Goal: Feedback & Contribution: Submit feedback/report problem

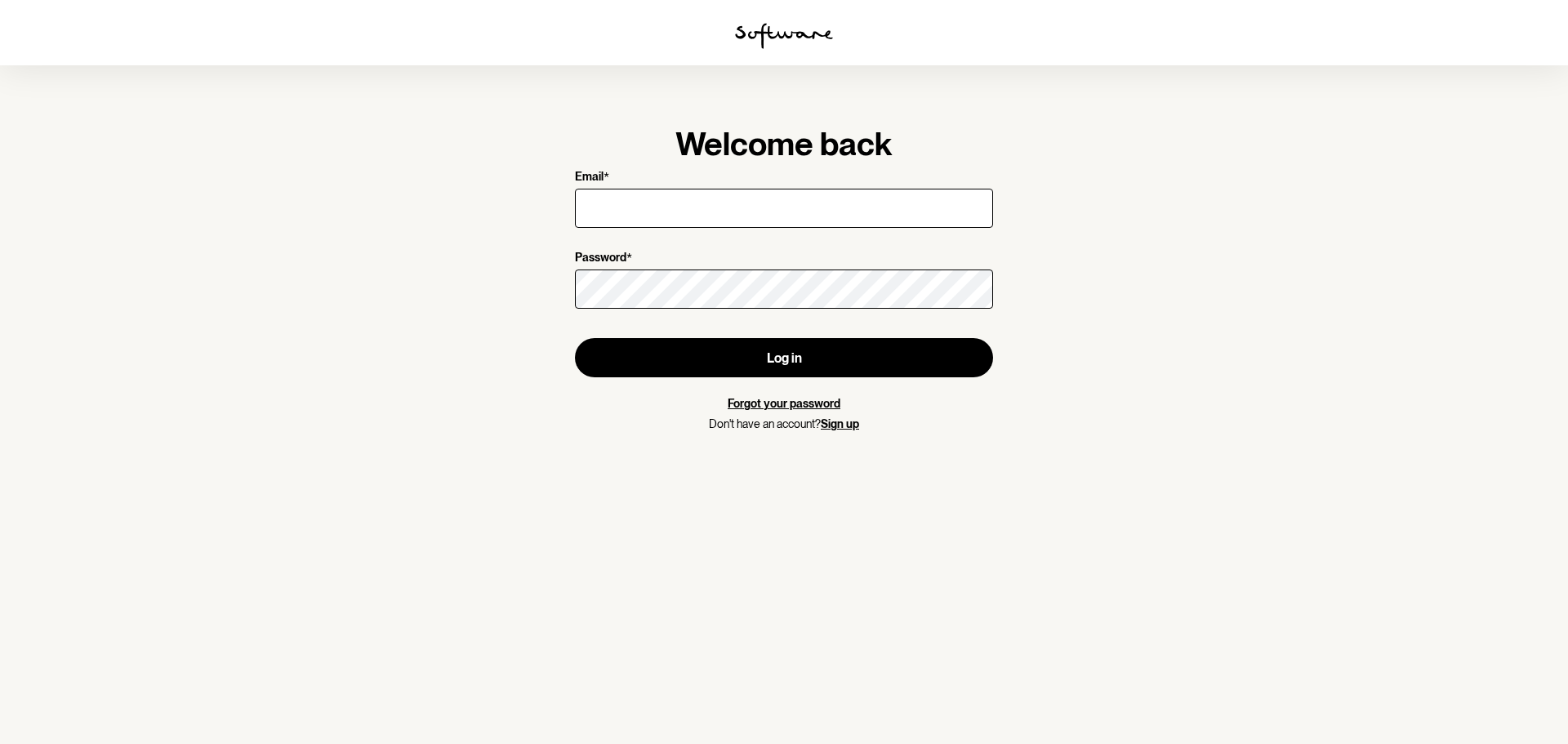
type input "[EMAIL_ADDRESS][DOMAIN_NAME]"
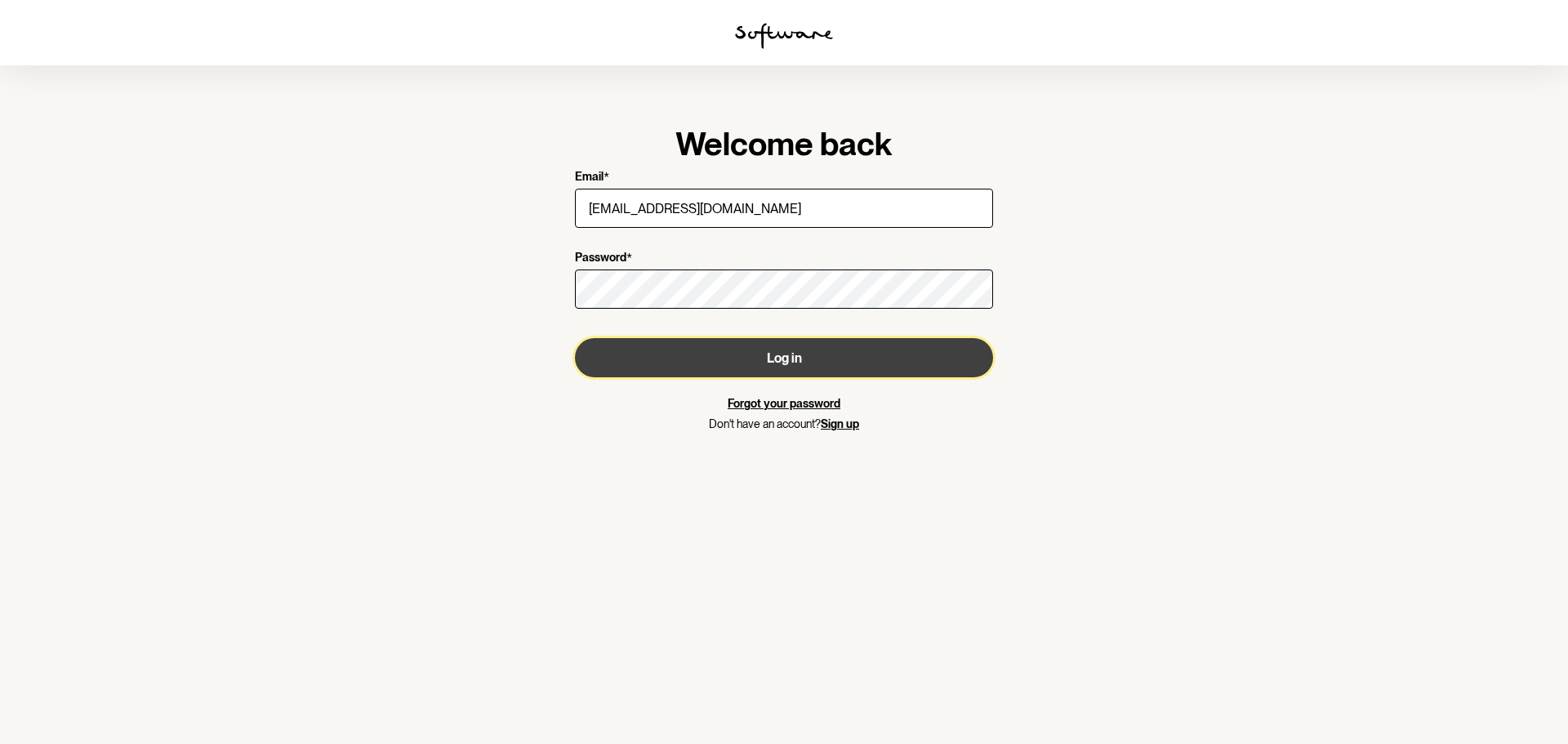
click at [795, 354] on button "Log in" at bounding box center [784, 358] width 418 height 40
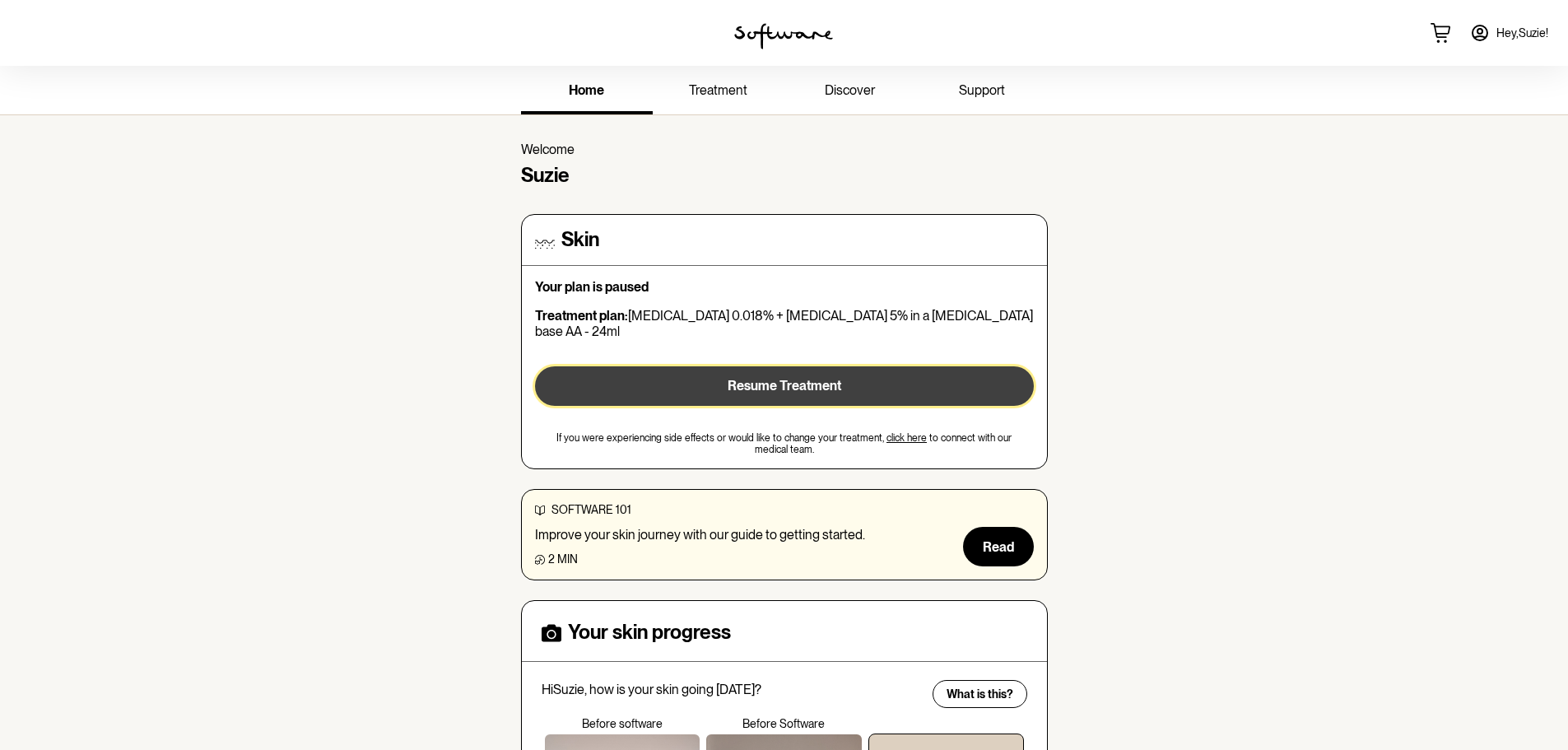
click at [834, 382] on button "Resume Treatment" at bounding box center [784, 386] width 499 height 40
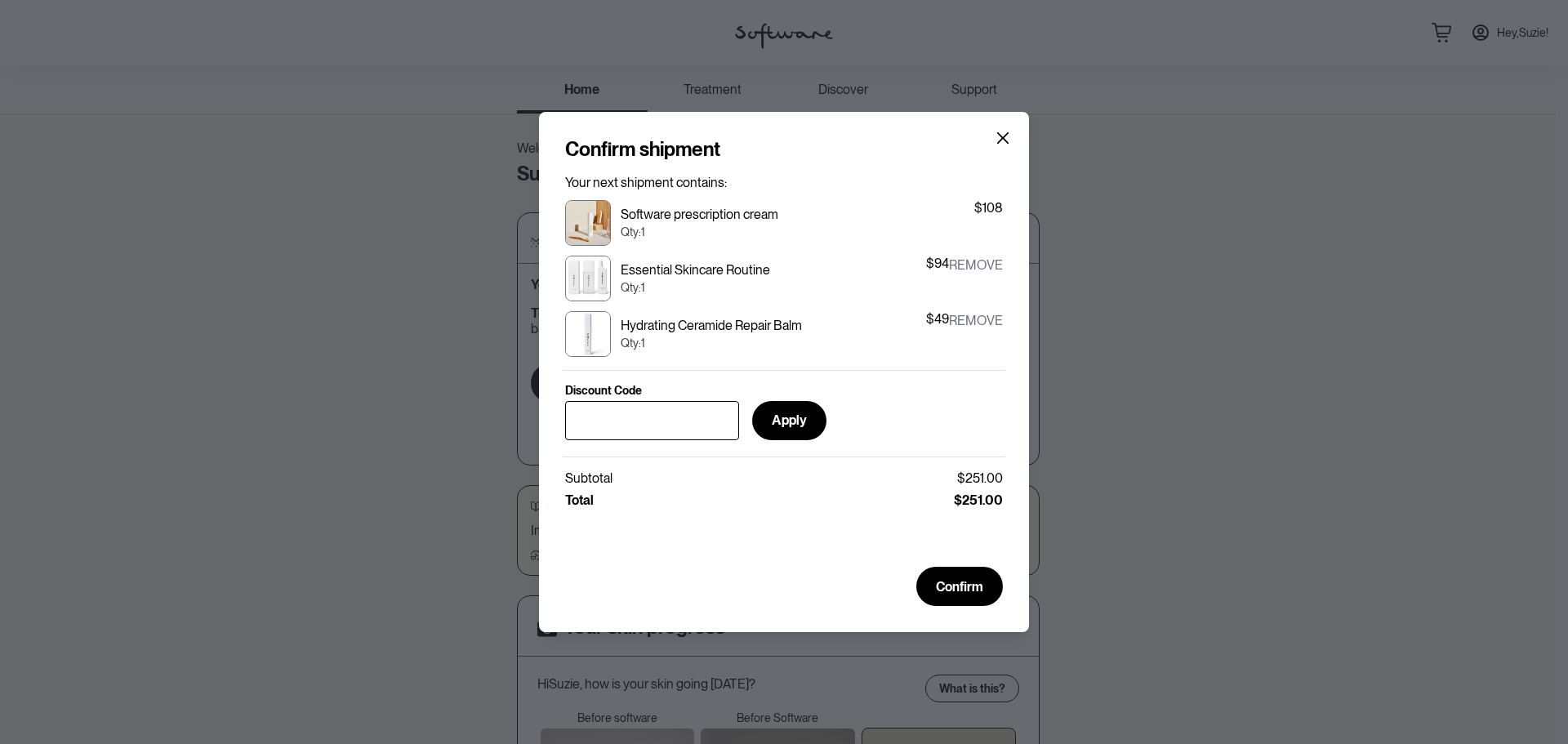
click at [978, 255] on button "remove" at bounding box center [976, 265] width 54 height 20
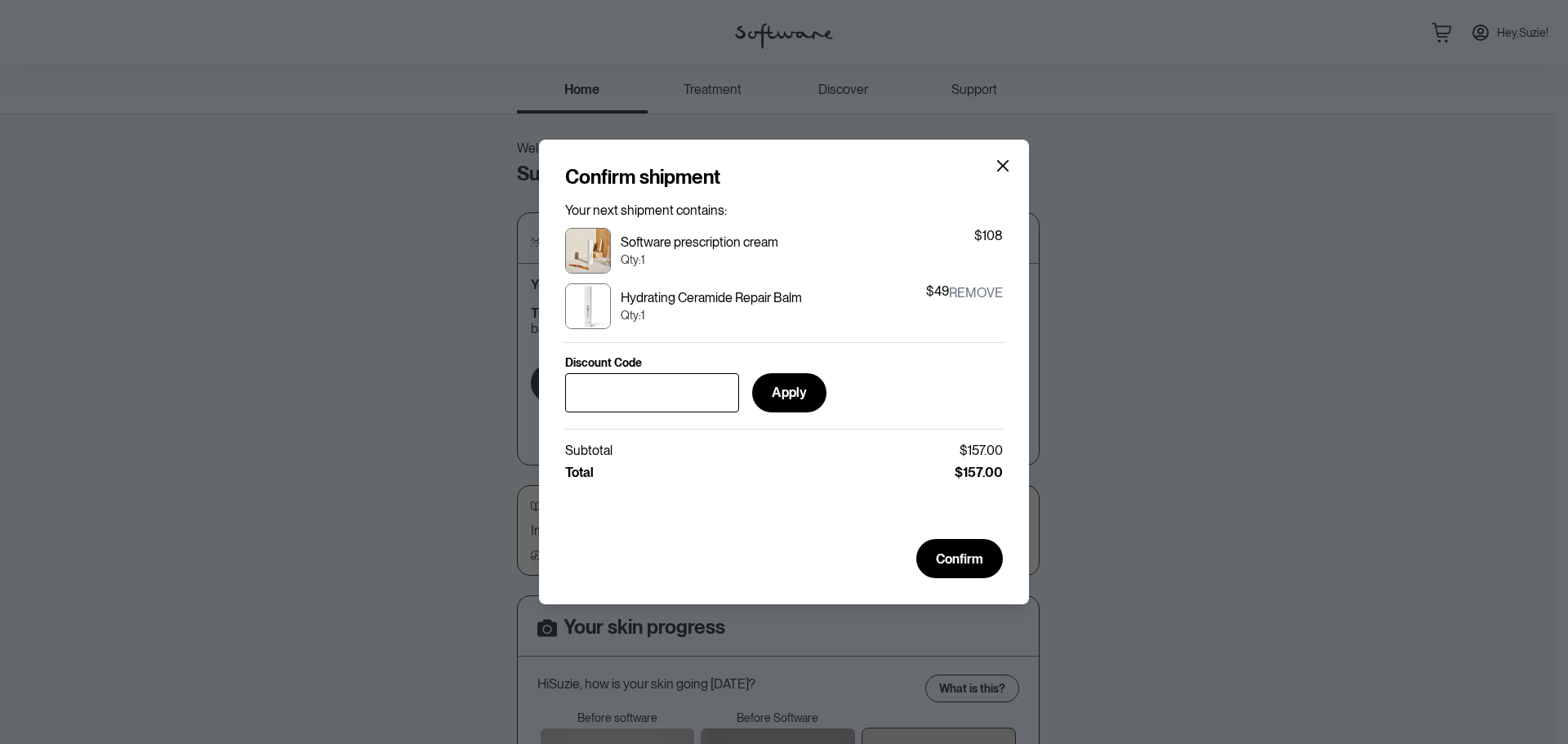
click at [972, 283] on button "remove" at bounding box center [976, 292] width 54 height 20
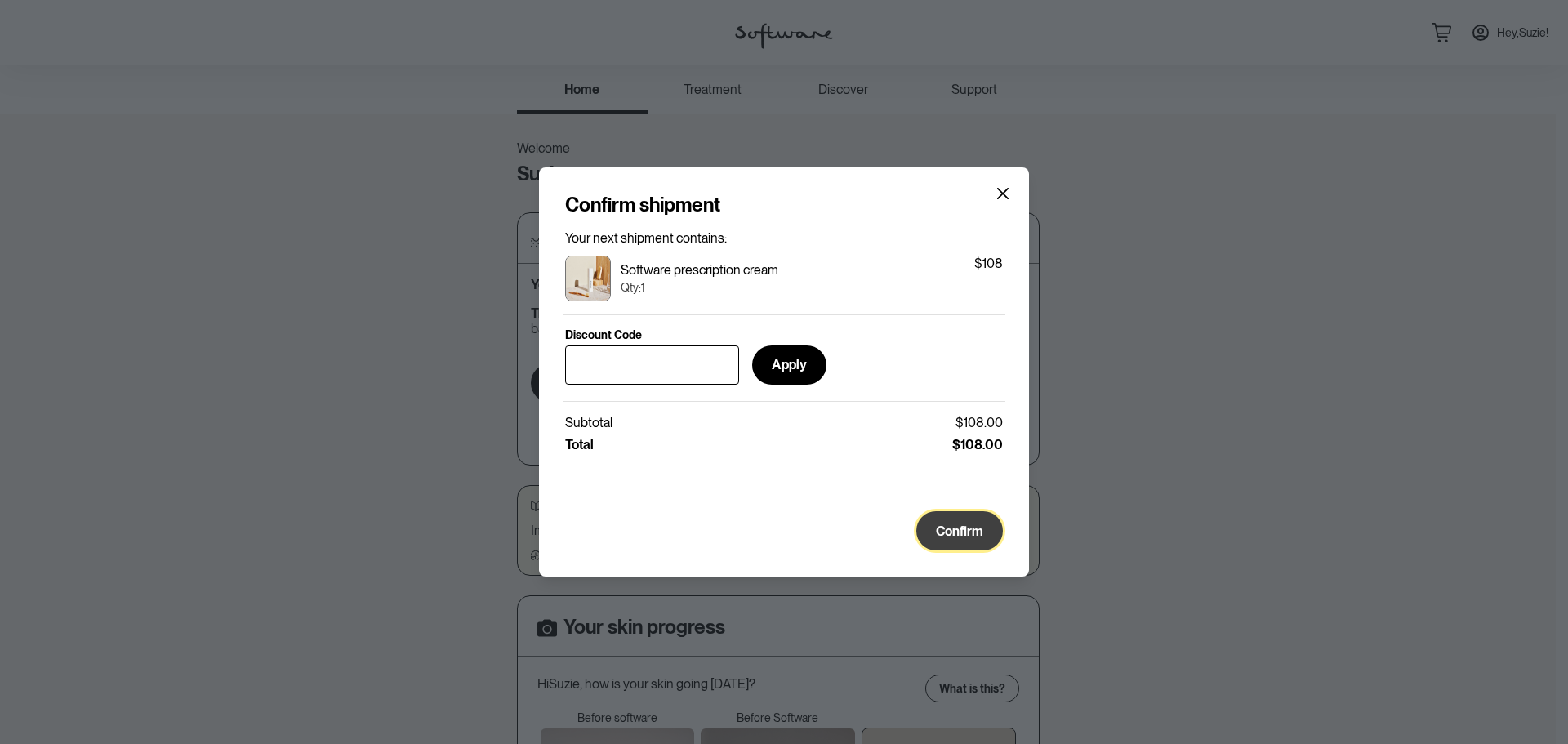
click at [965, 536] on span "Confirm" at bounding box center [960, 531] width 47 height 15
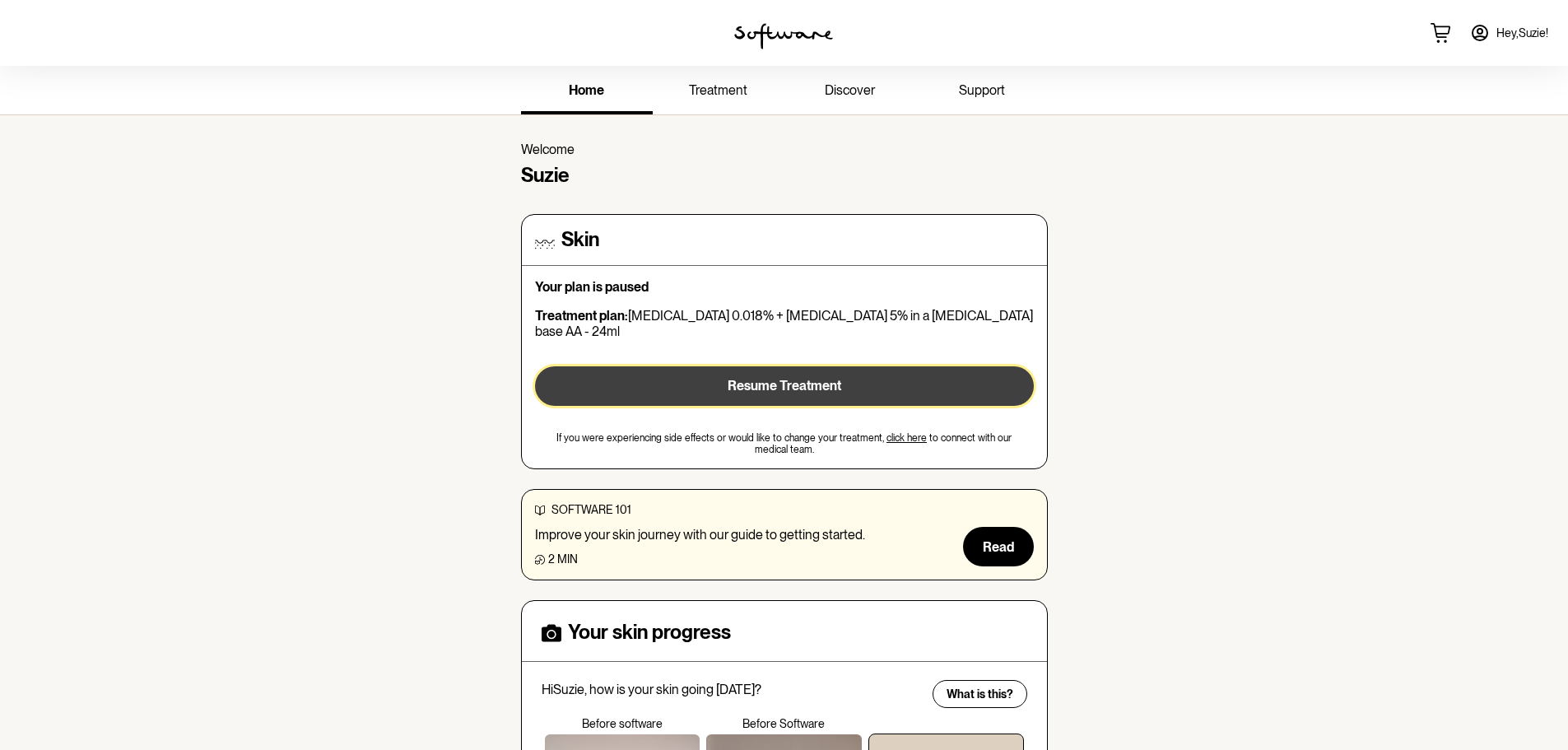
click at [794, 378] on span "Resume Treatment" at bounding box center [784, 386] width 114 height 16
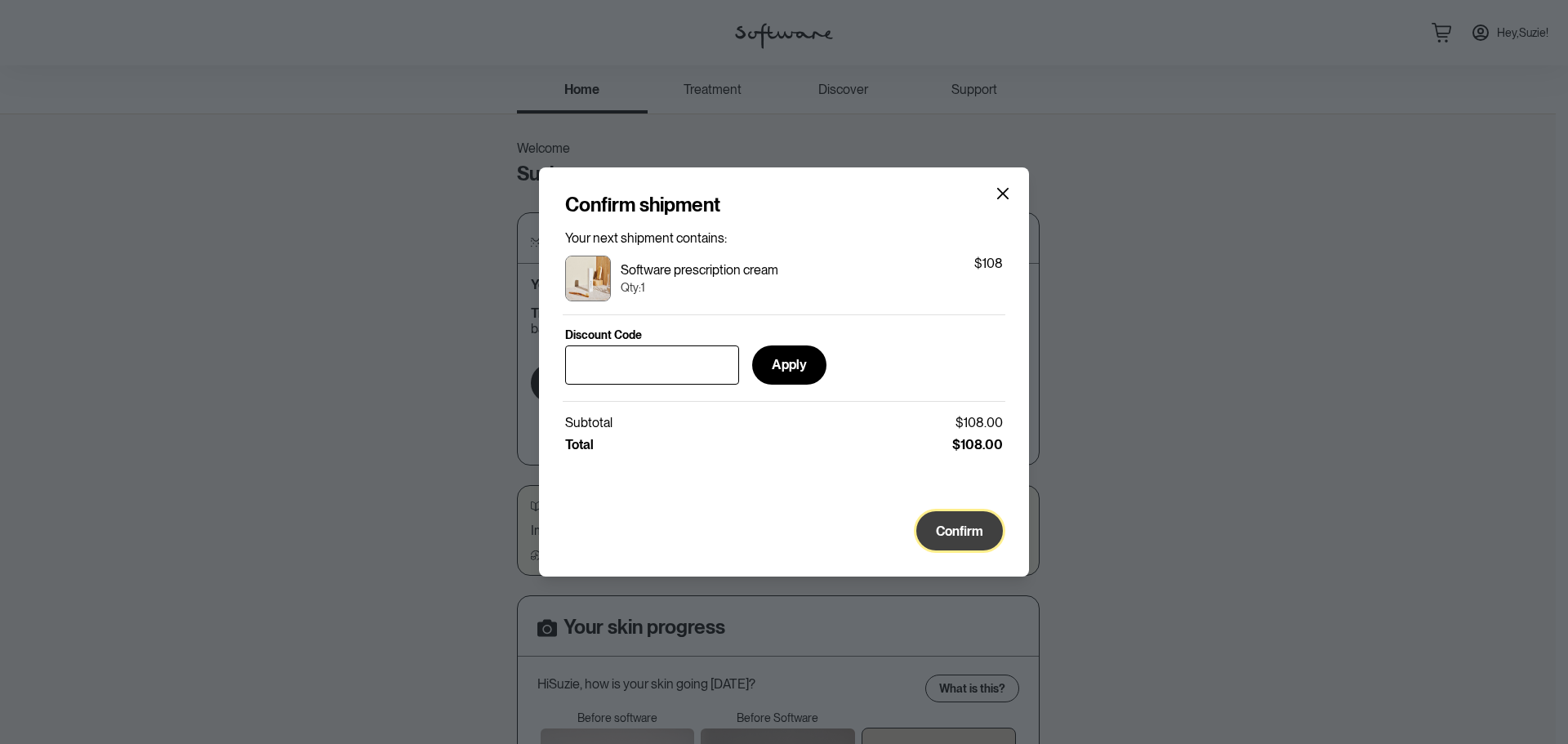
click at [956, 532] on span "Confirm" at bounding box center [960, 531] width 47 height 15
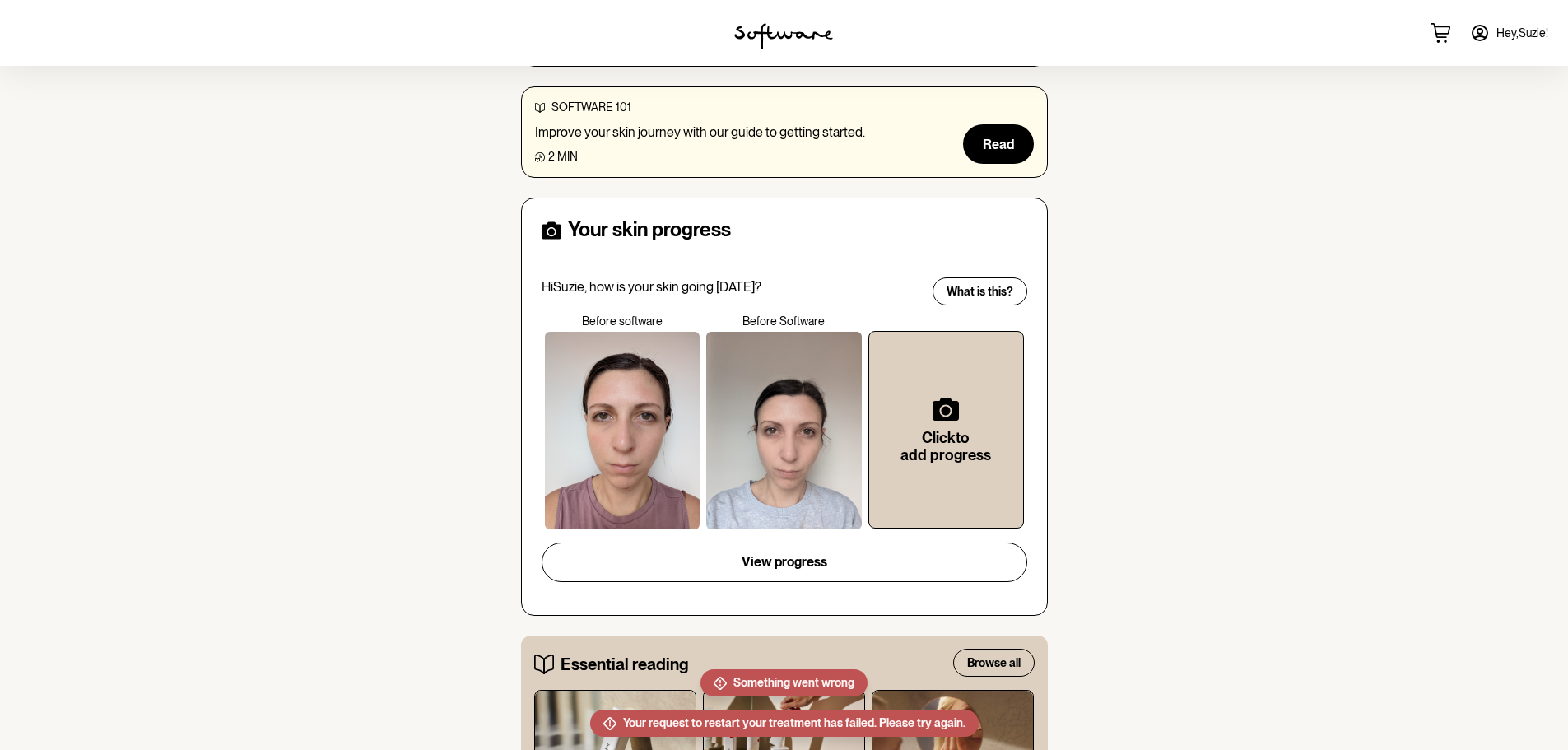
scroll to position [412, 0]
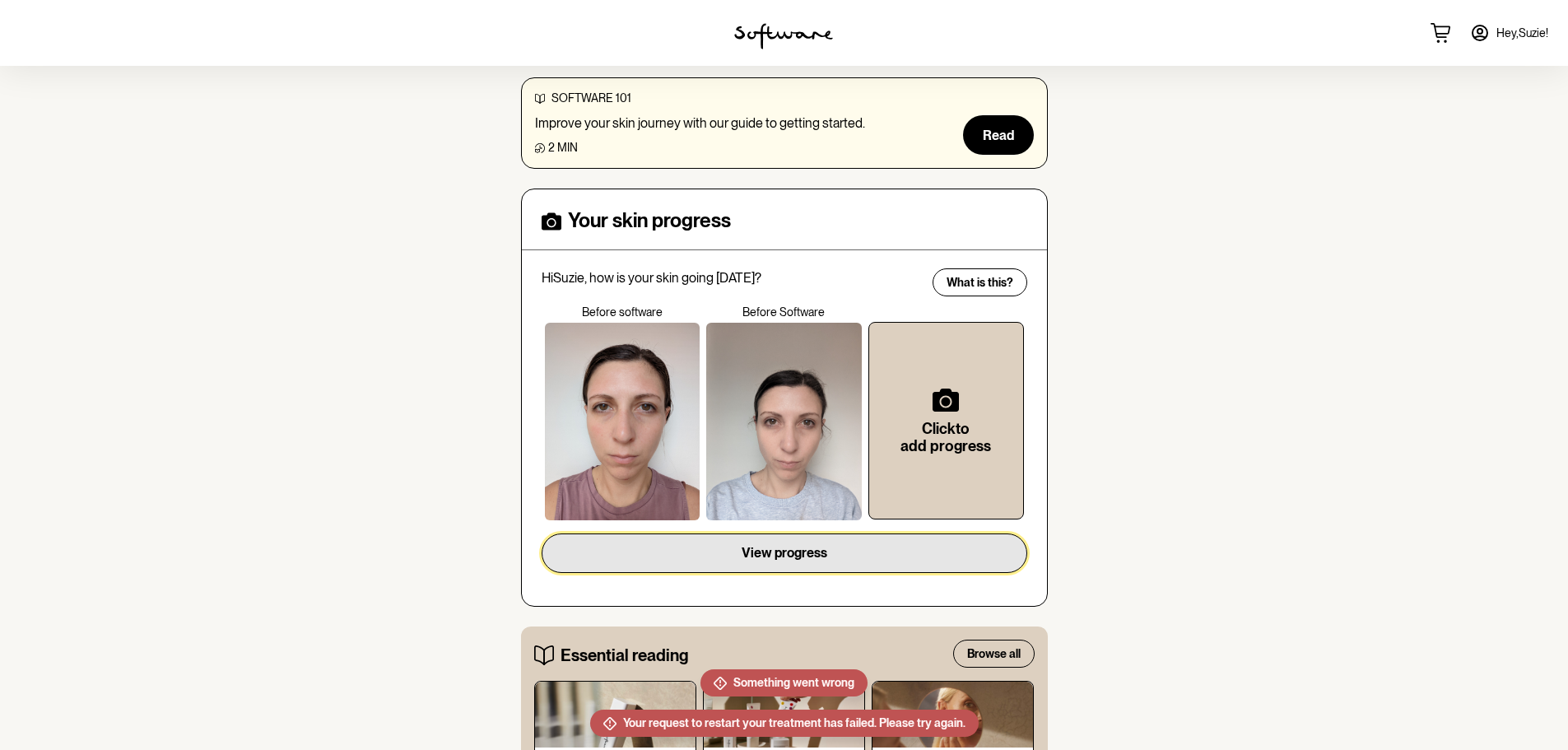
click at [868, 533] on button "View progress" at bounding box center [785, 553] width 486 height 40
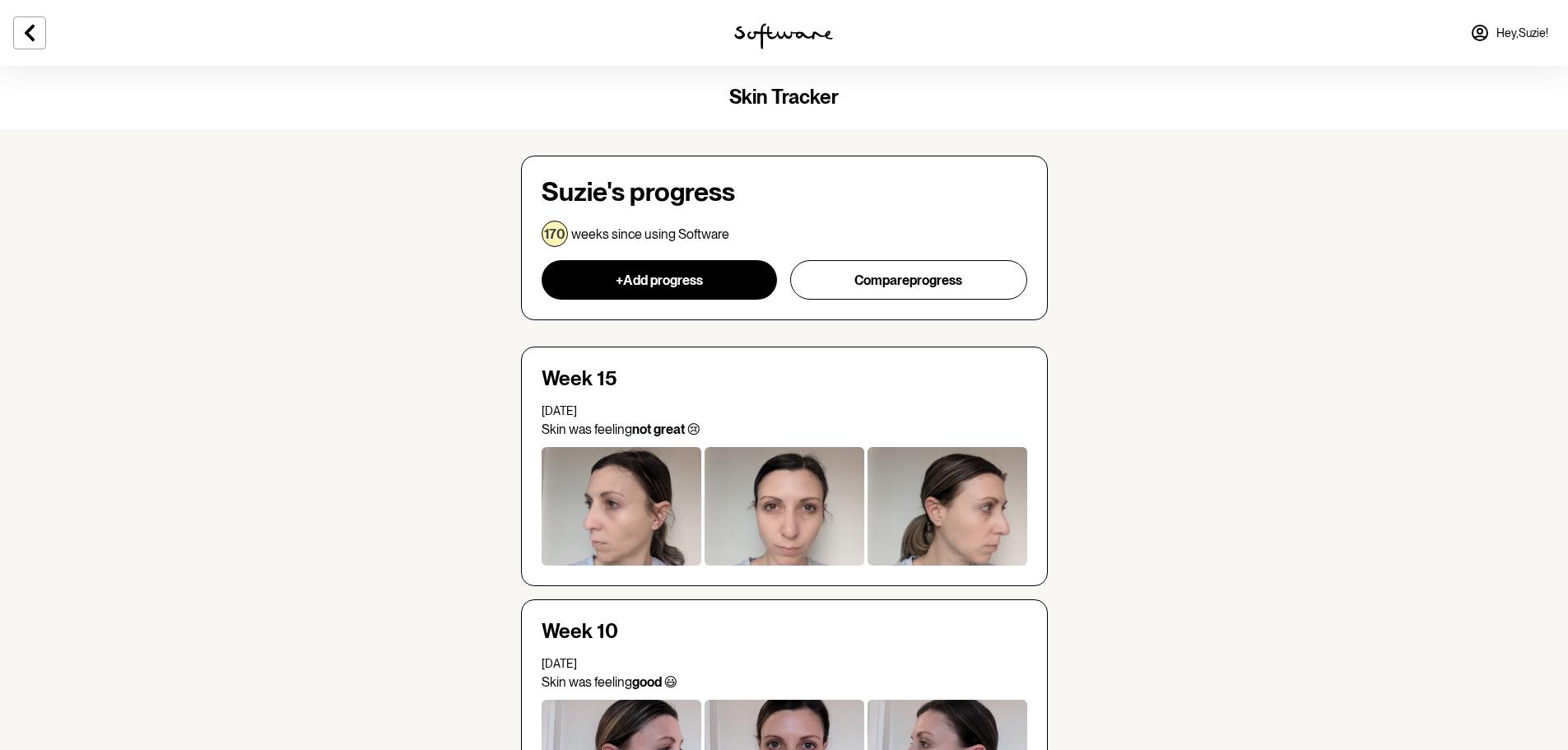
click at [944, 491] on div at bounding box center [947, 505] width 160 height 119
click at [947, 508] on div at bounding box center [947, 505] width 160 height 119
click at [39, 41] on icon at bounding box center [29, 33] width 20 height 20
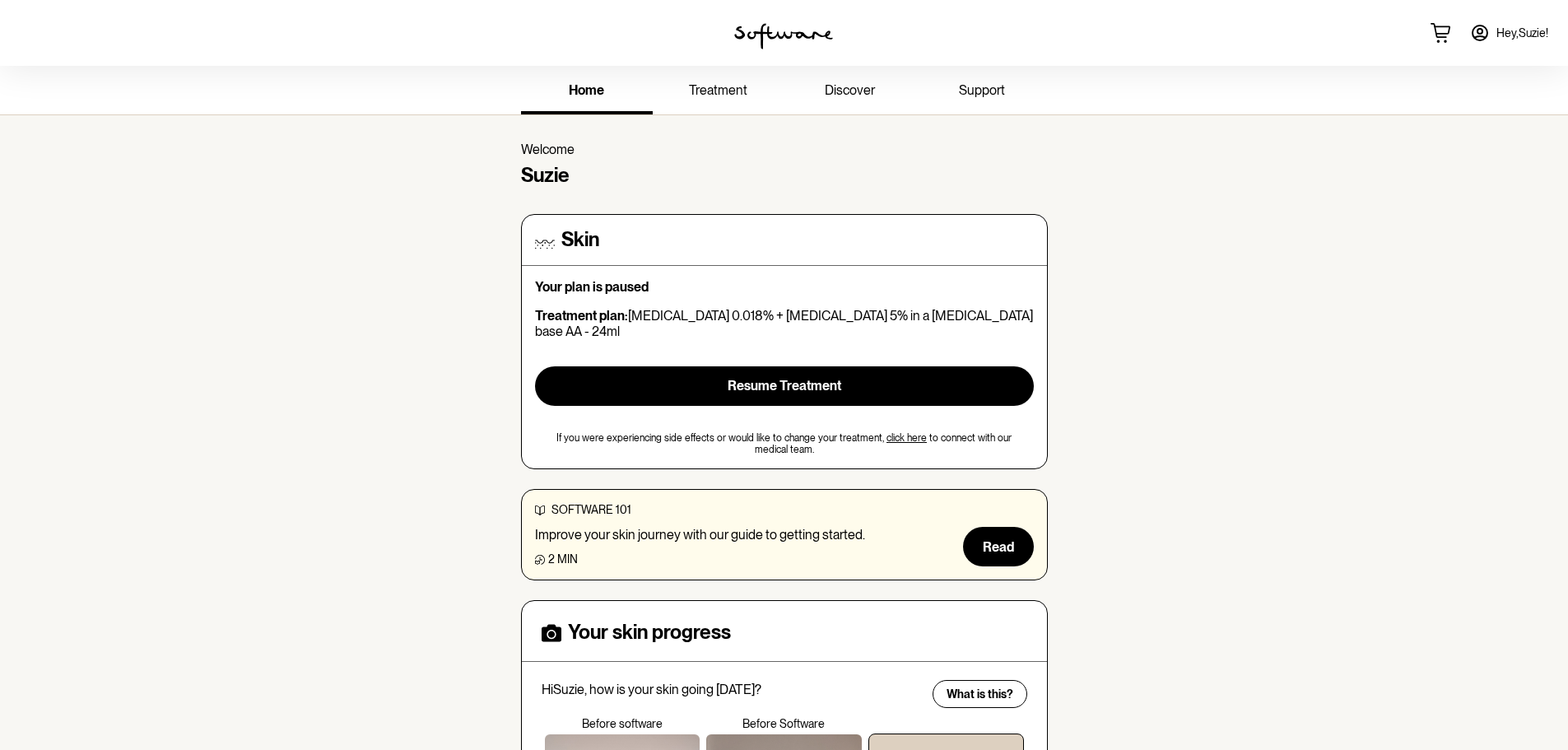
click at [781, 29] on img at bounding box center [784, 36] width 99 height 26
click at [714, 88] on span "treatment" at bounding box center [717, 90] width 58 height 16
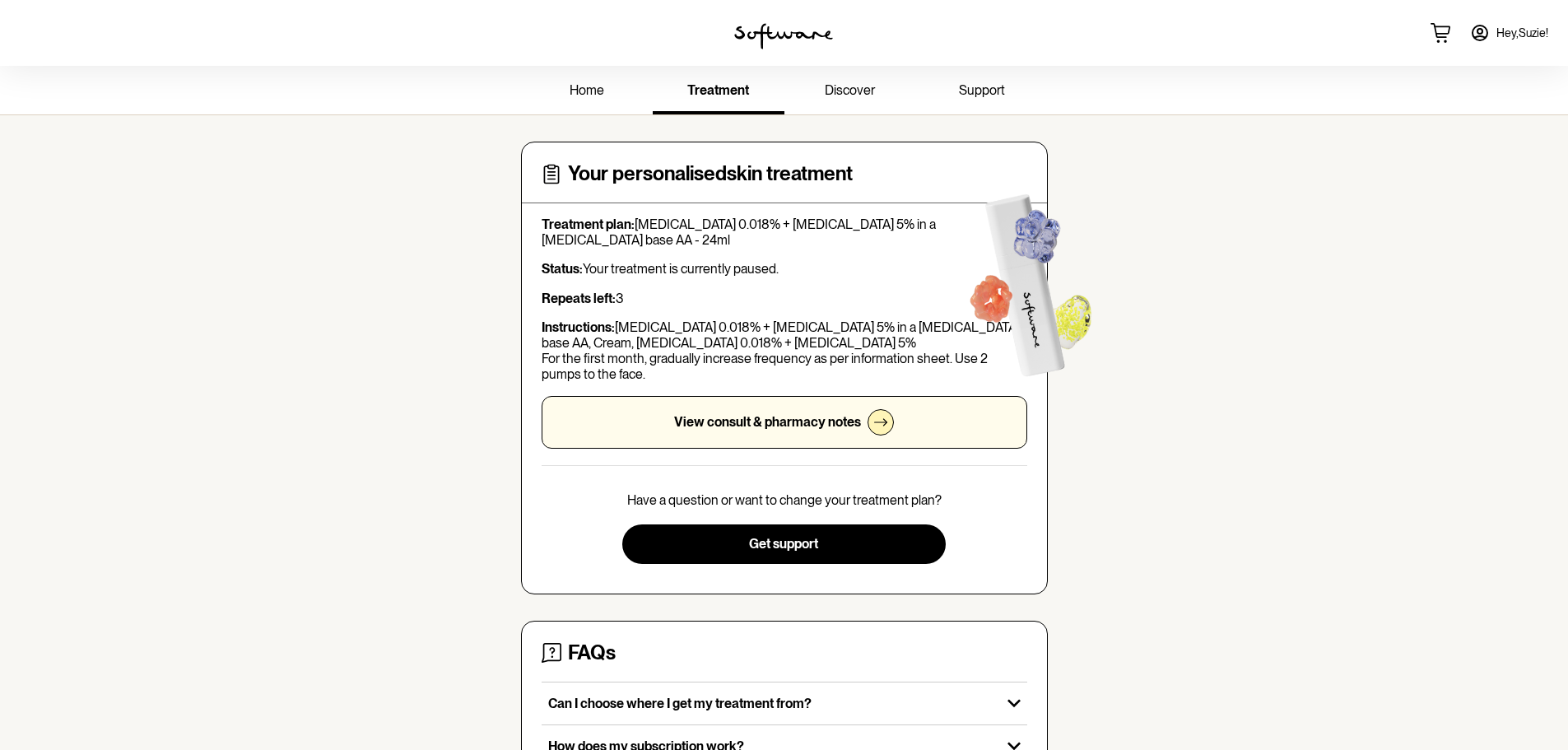
click at [588, 88] on span "home" at bounding box center [587, 90] width 35 height 16
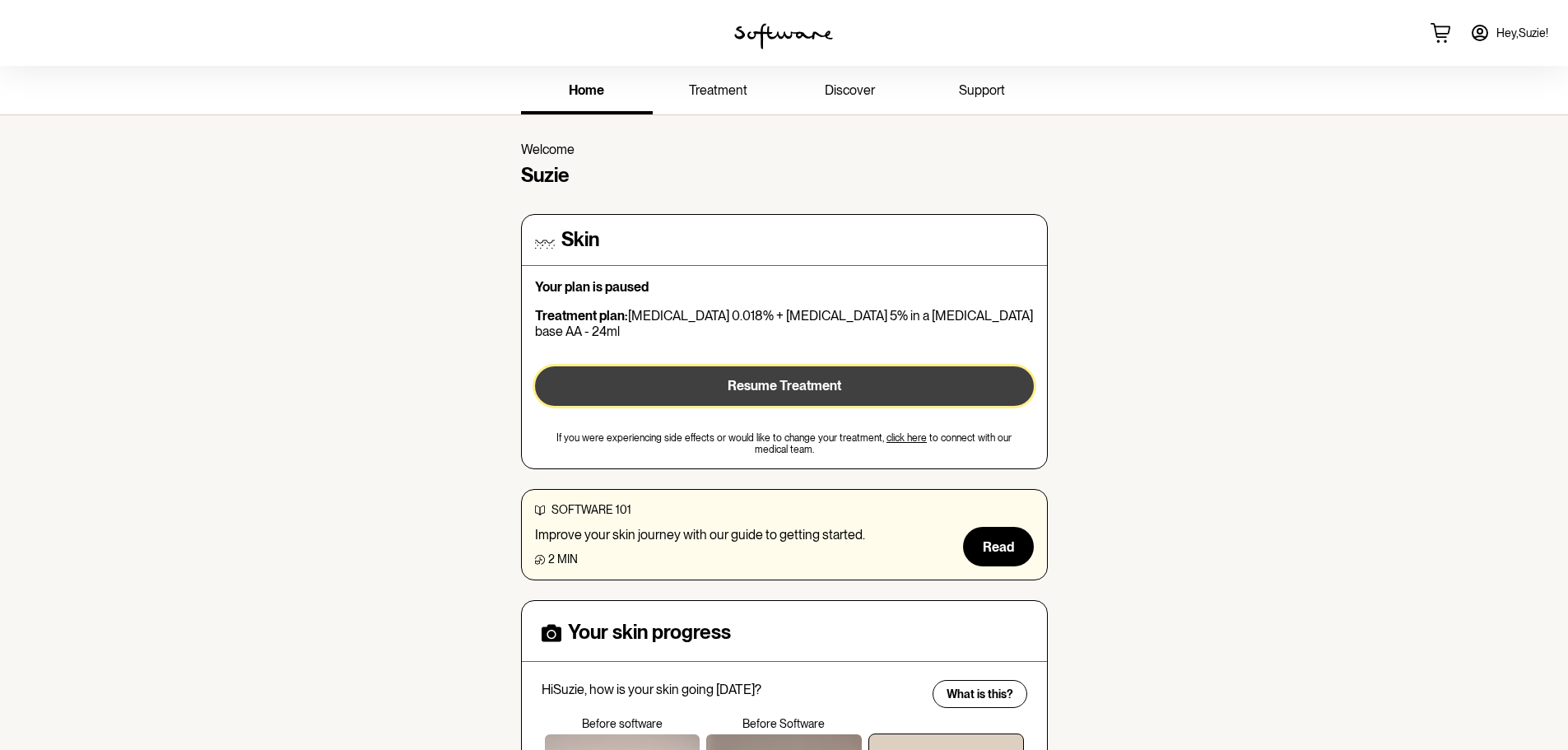
click at [844, 373] on button "Resume Treatment" at bounding box center [784, 386] width 499 height 40
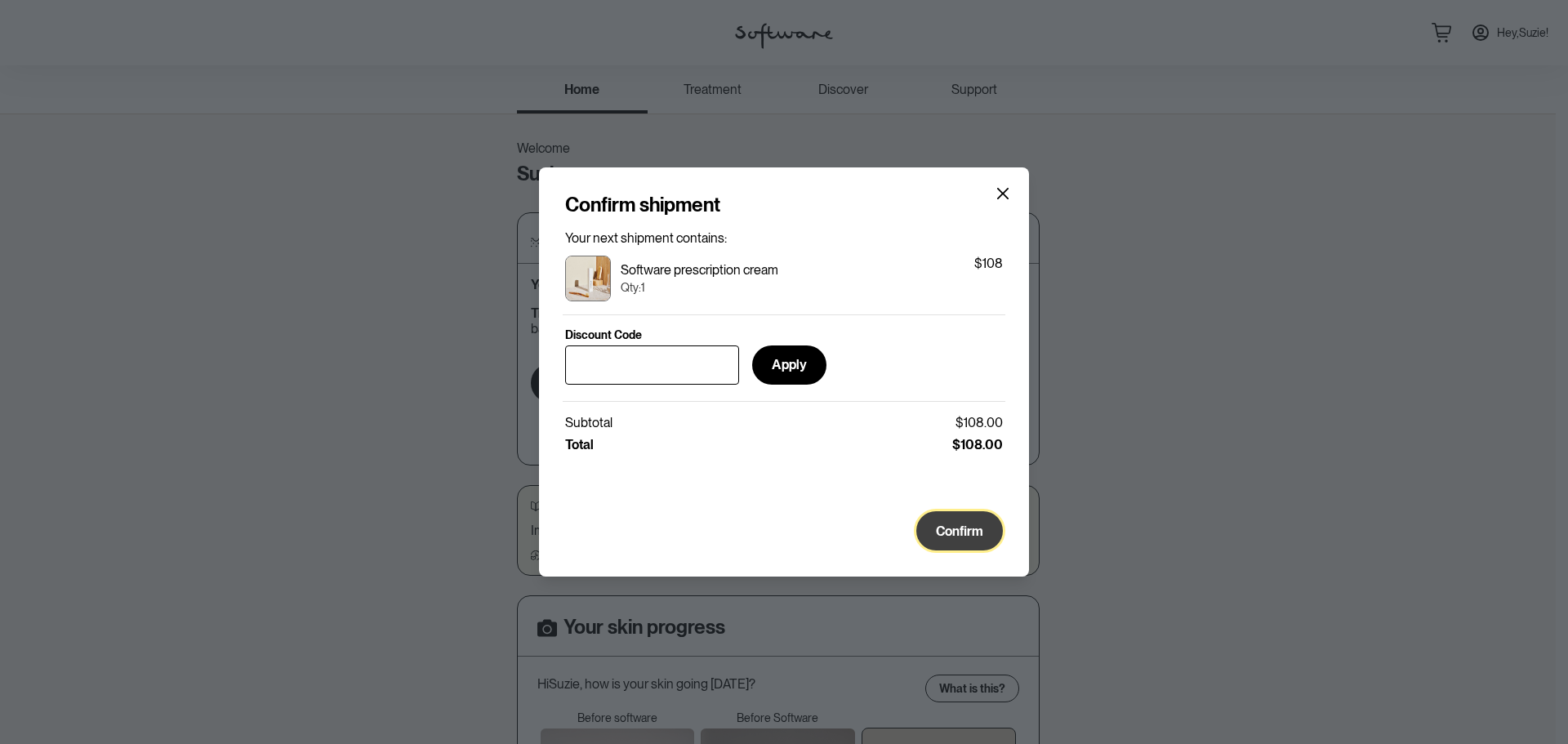
click at [941, 549] on button "Confirm" at bounding box center [960, 531] width 87 height 40
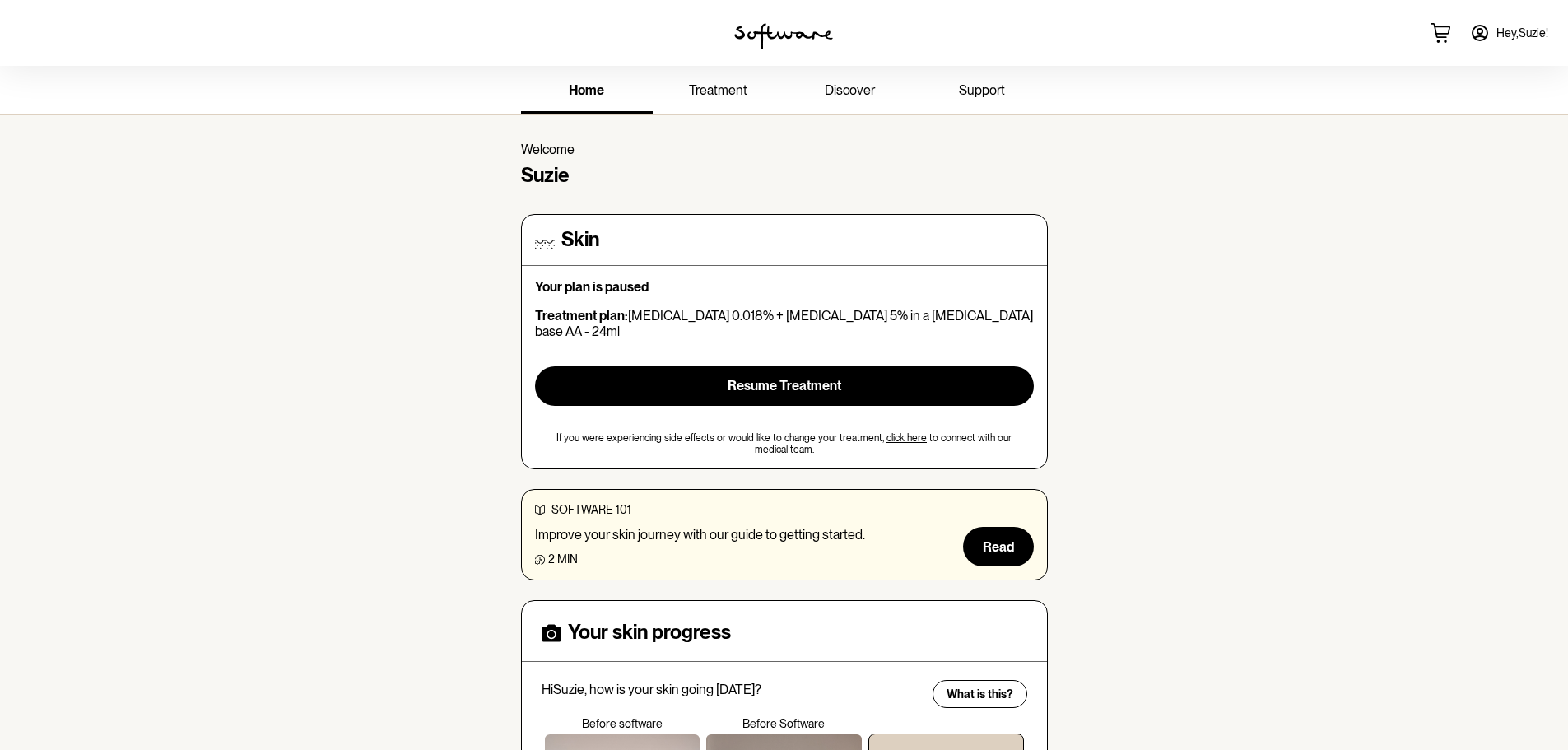
click at [983, 82] on span "support" at bounding box center [982, 90] width 46 height 16
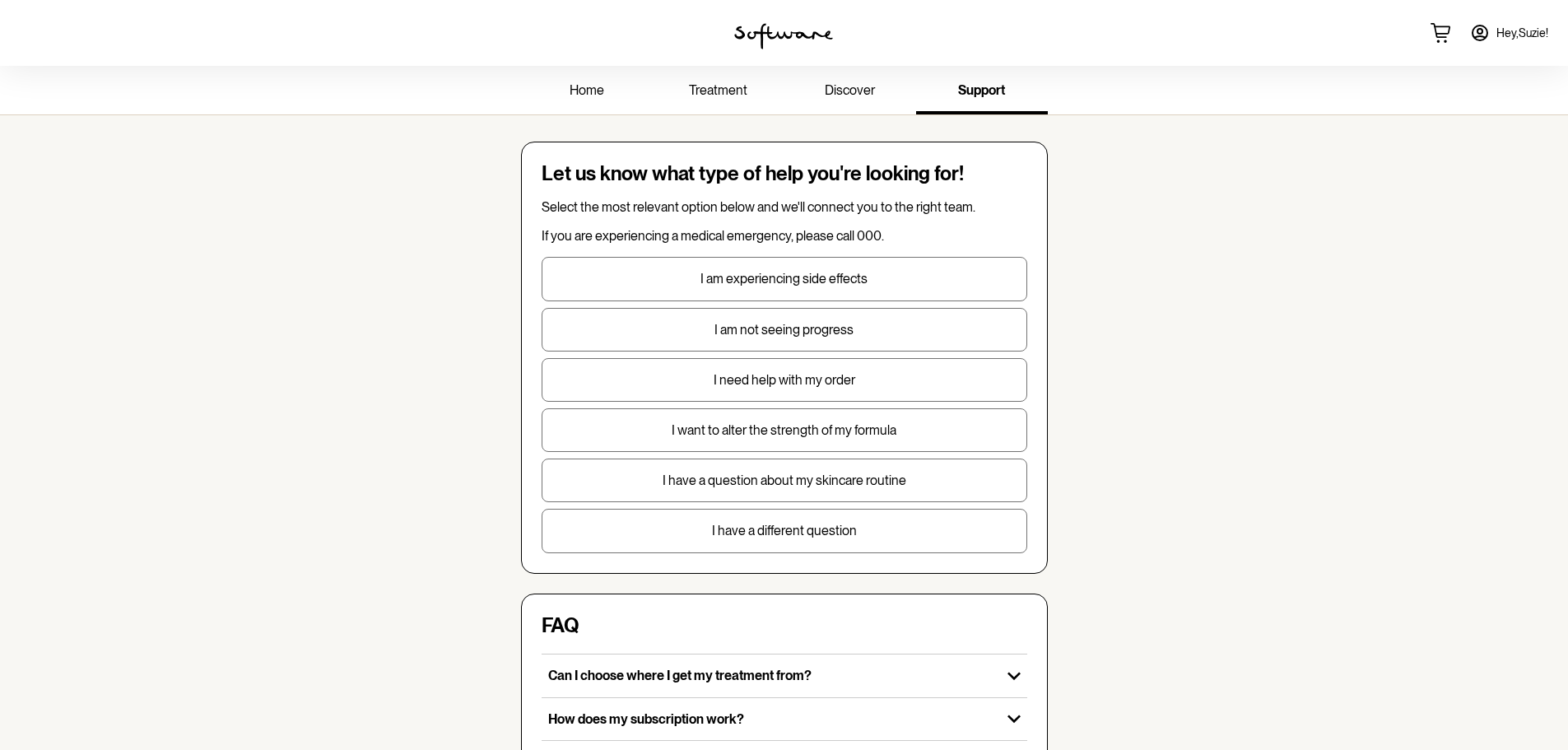
click at [825, 383] on p "I need help with my order" at bounding box center [785, 380] width 484 height 16
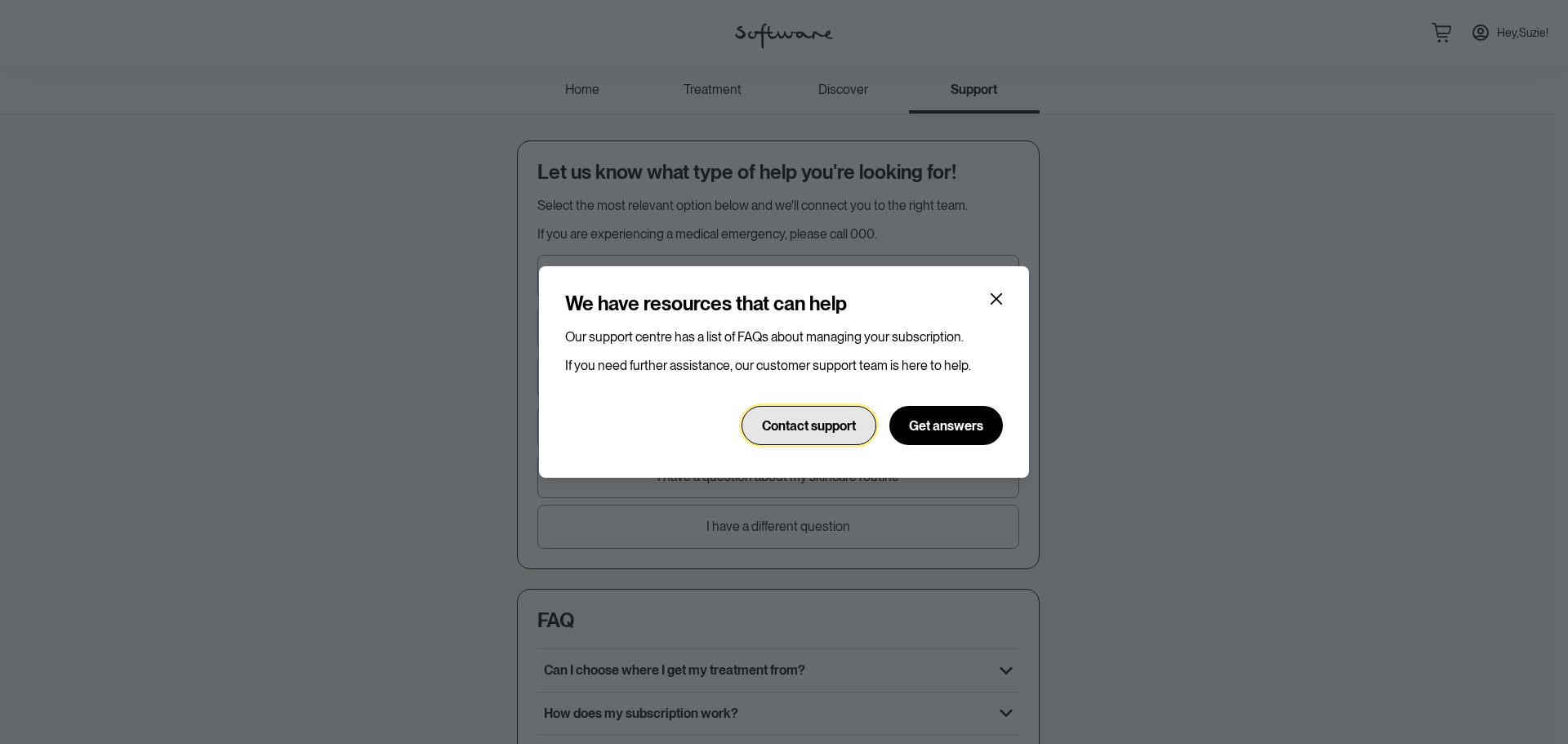
click at [806, 422] on span "Contact support" at bounding box center [809, 426] width 94 height 15
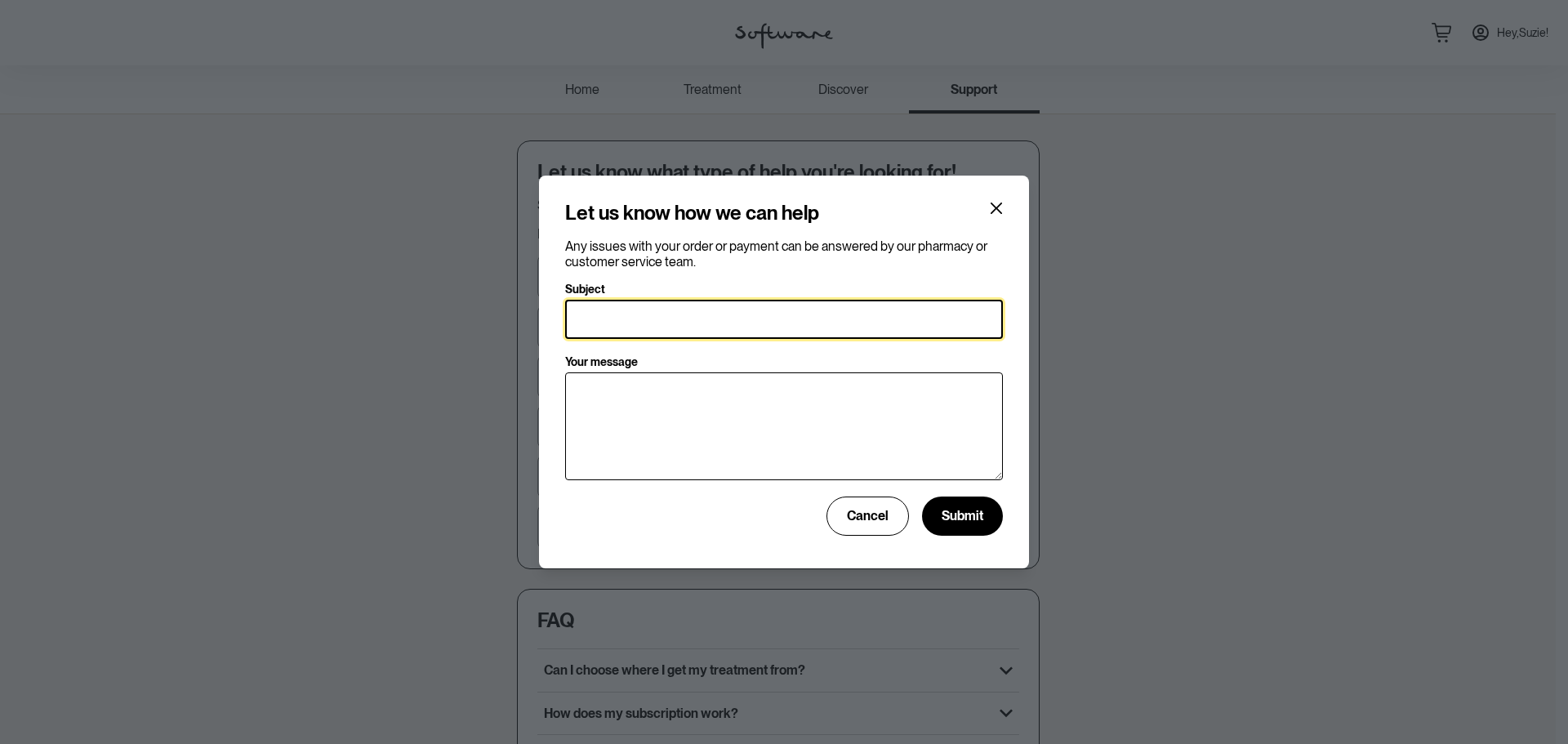
click at [707, 312] on input "Subject" at bounding box center [784, 319] width 438 height 40
drag, startPoint x: 651, startPoint y: 310, endPoint x: 506, endPoint y: 310, distance: 145.0
click at [506, 310] on div "Let us know how we can help Any issues with your order or payment can be answer…" at bounding box center [784, 372] width 1568 height 744
type input "Can't resume treatment"
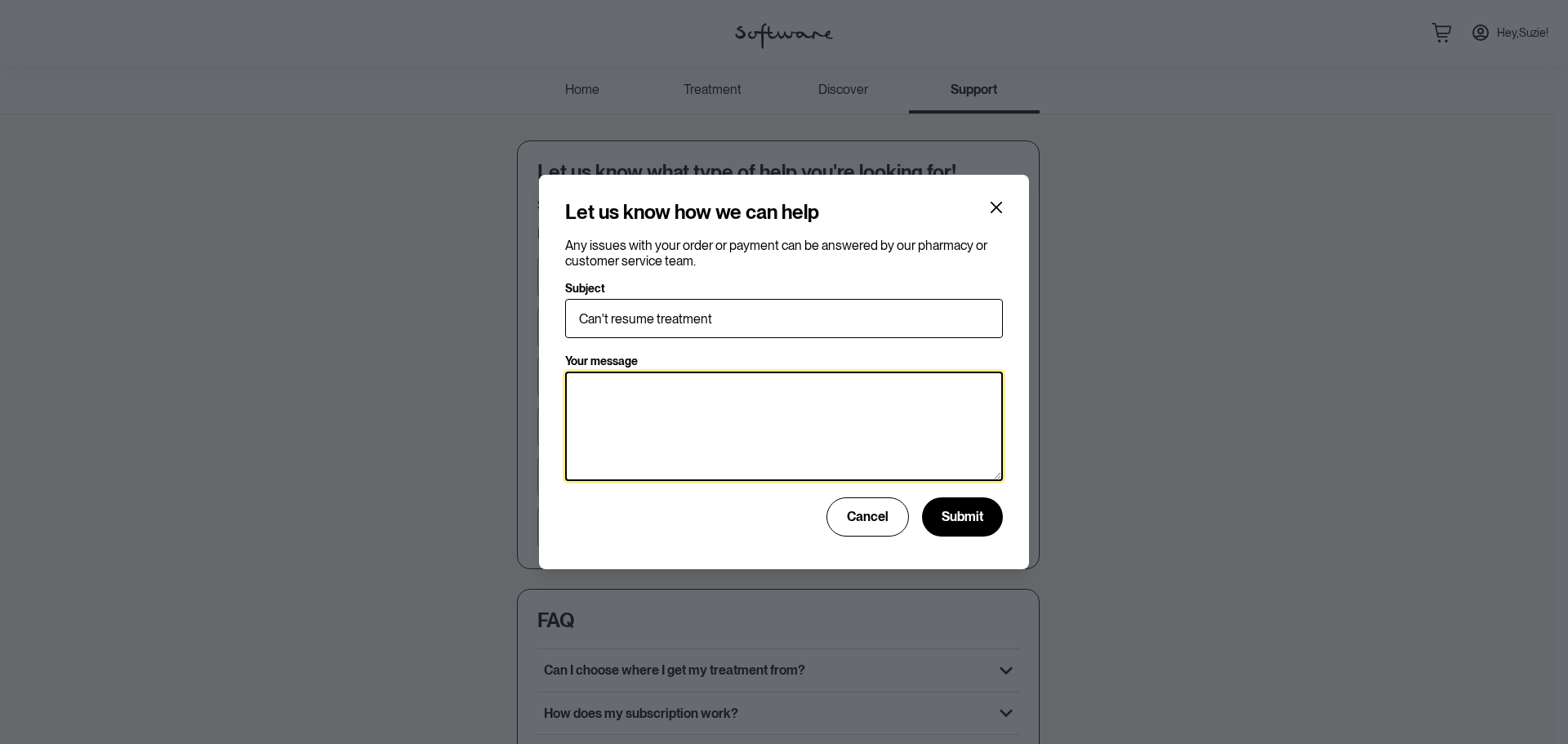
click at [662, 426] on textarea "Your message" at bounding box center [784, 426] width 438 height 109
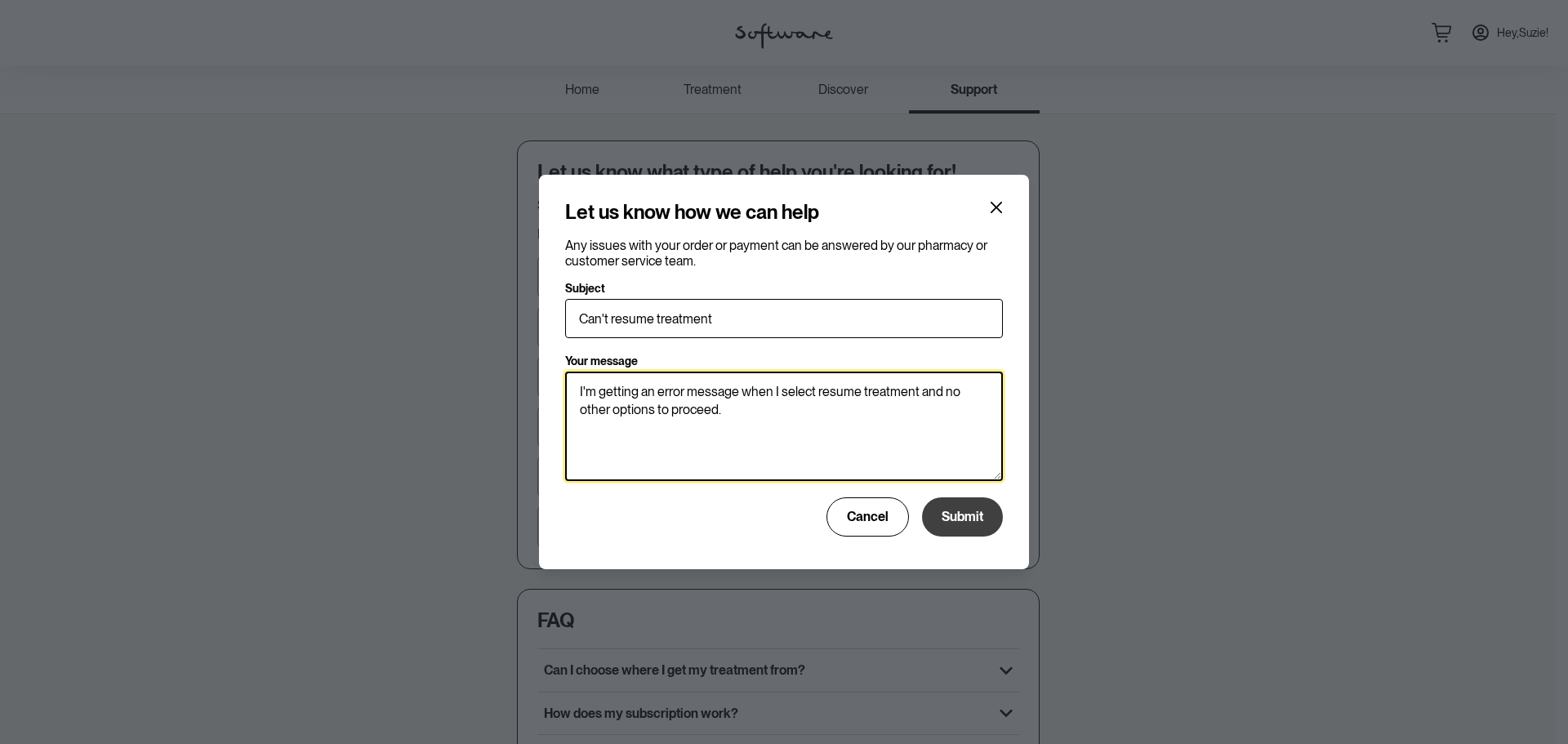
type textarea "I'm getting an error message when I select resume treatment and no other option…"
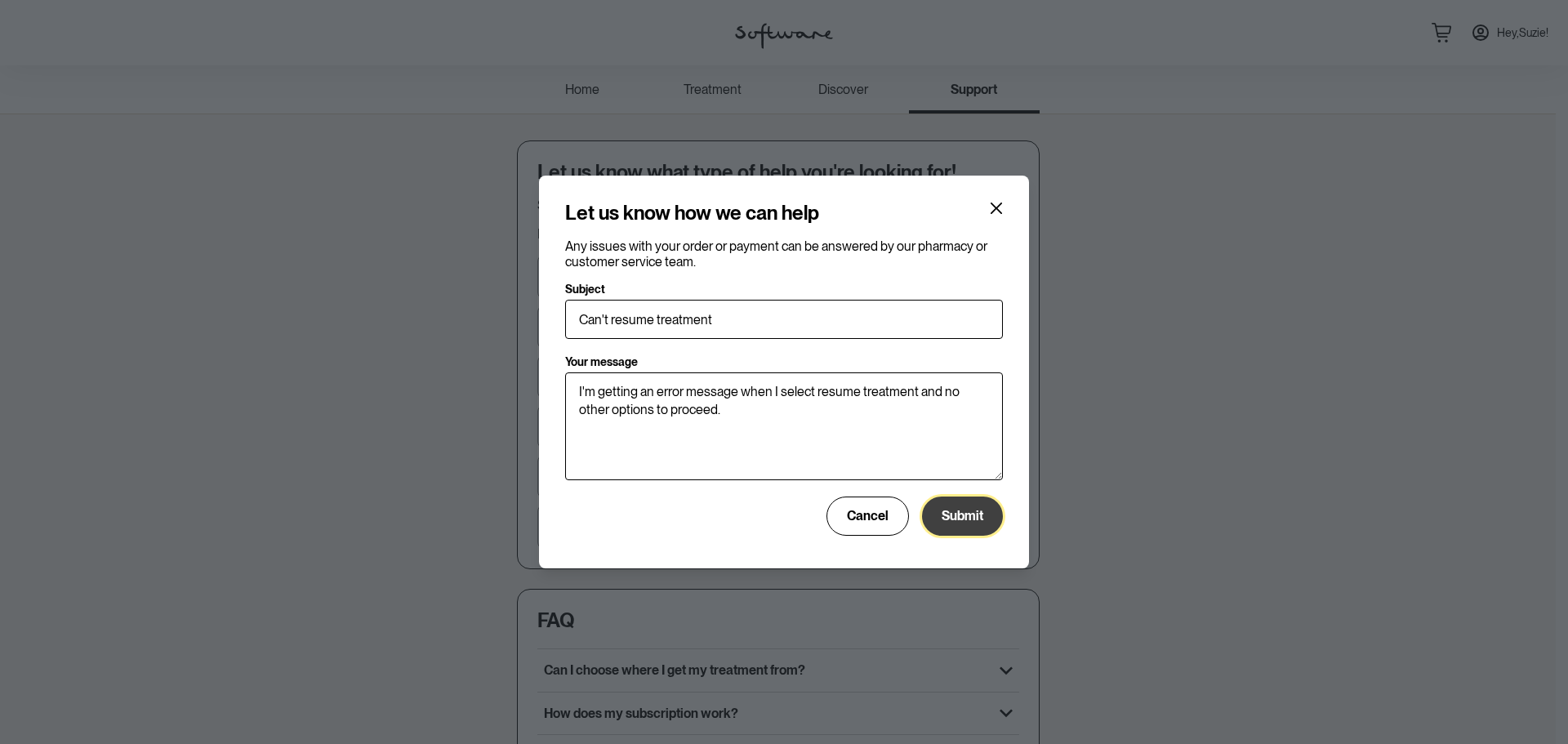
click at [979, 522] on span "Submit" at bounding box center [962, 515] width 41 height 15
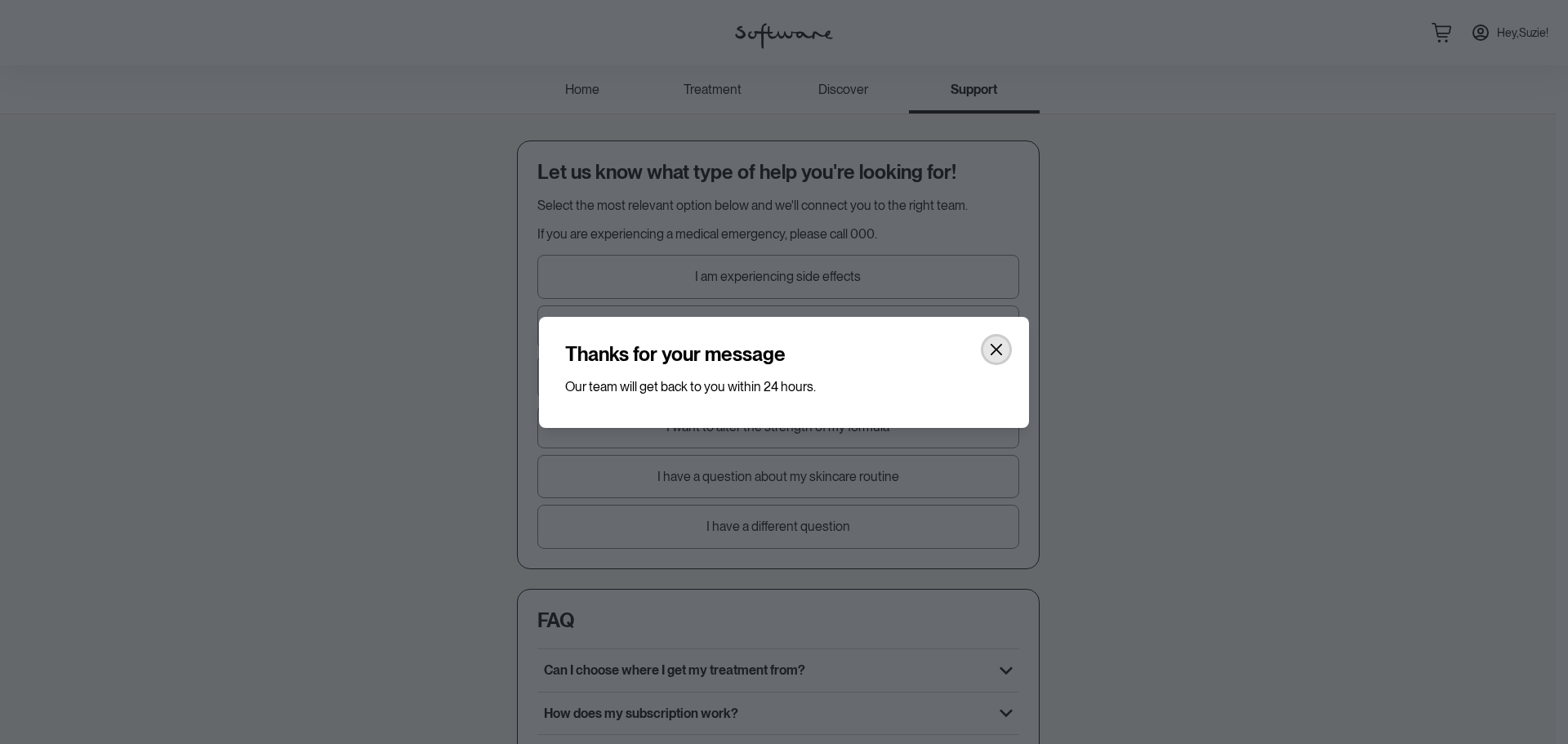
click at [1003, 347] on icon "Close" at bounding box center [996, 349] width 13 height 13
